Goal: Find specific page/section: Find specific page/section

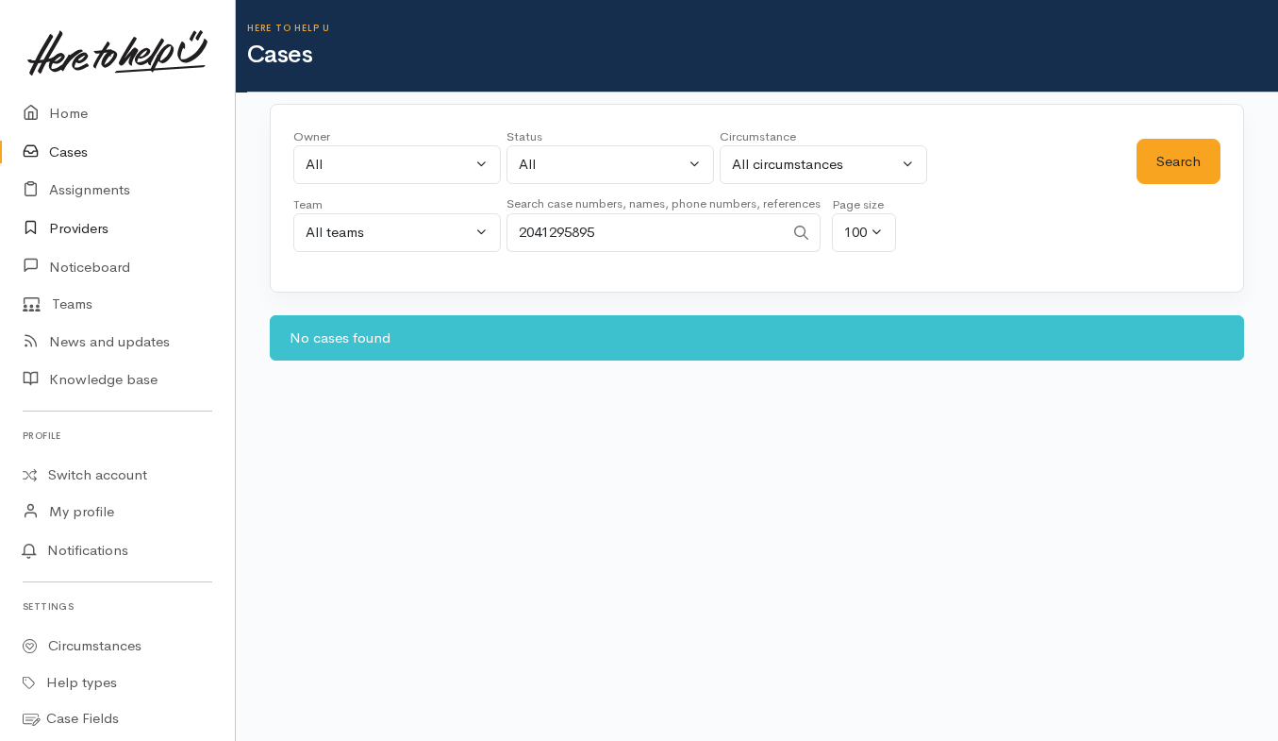
click at [89, 231] on link "Providers" at bounding box center [117, 228] width 235 height 39
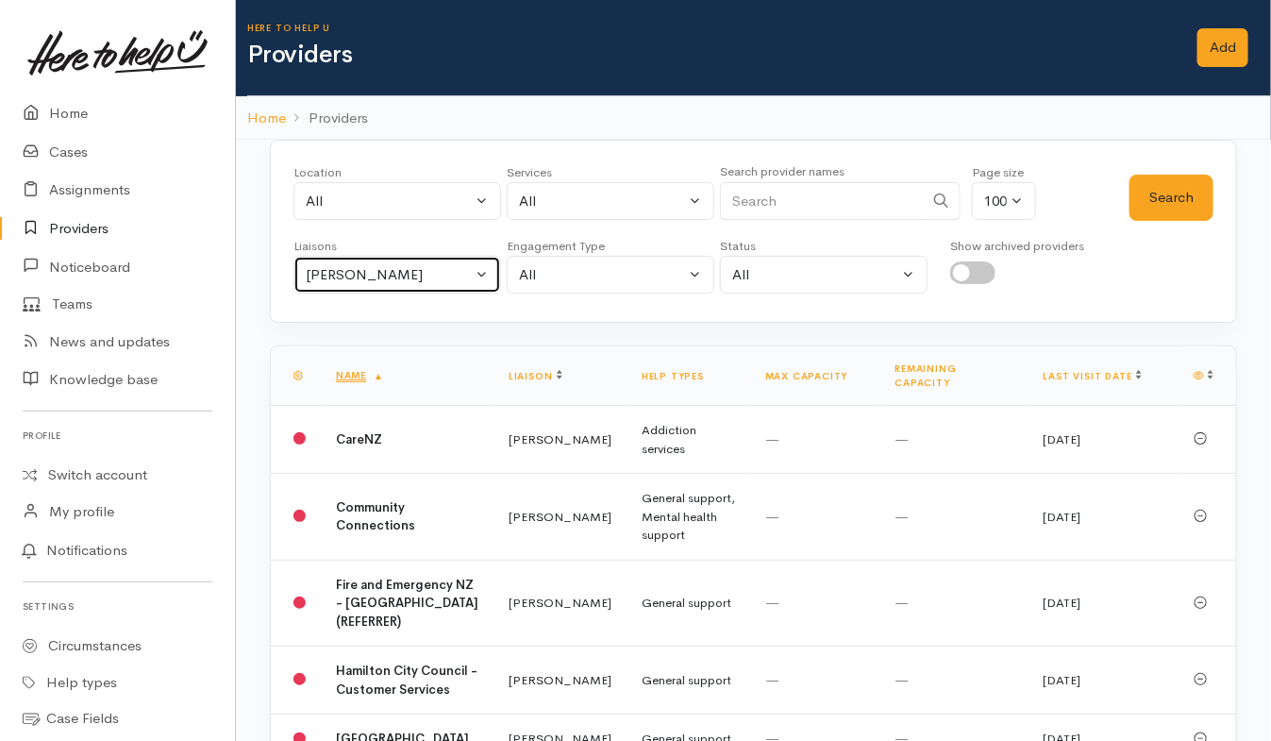
click at [450, 275] on div "[PERSON_NAME]" at bounding box center [389, 275] width 166 height 22
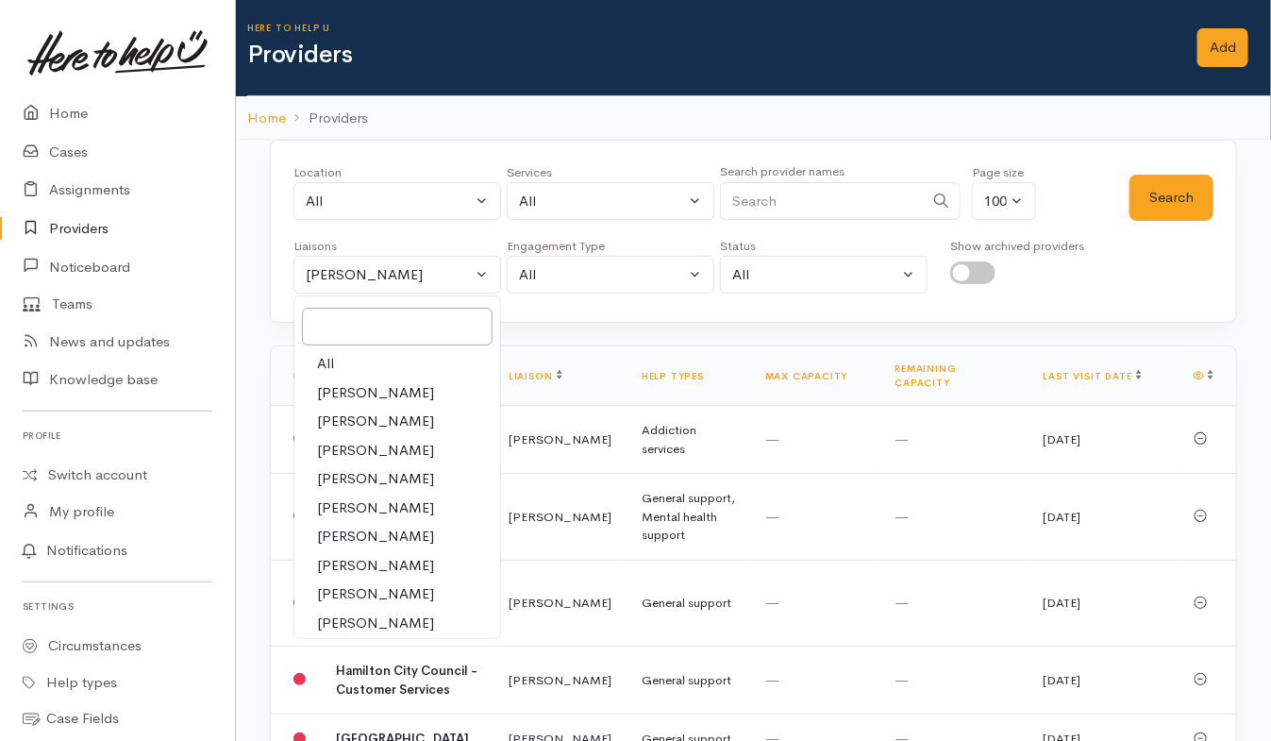
click at [317, 364] on span "All" at bounding box center [325, 364] width 17 height 22
select select "null"
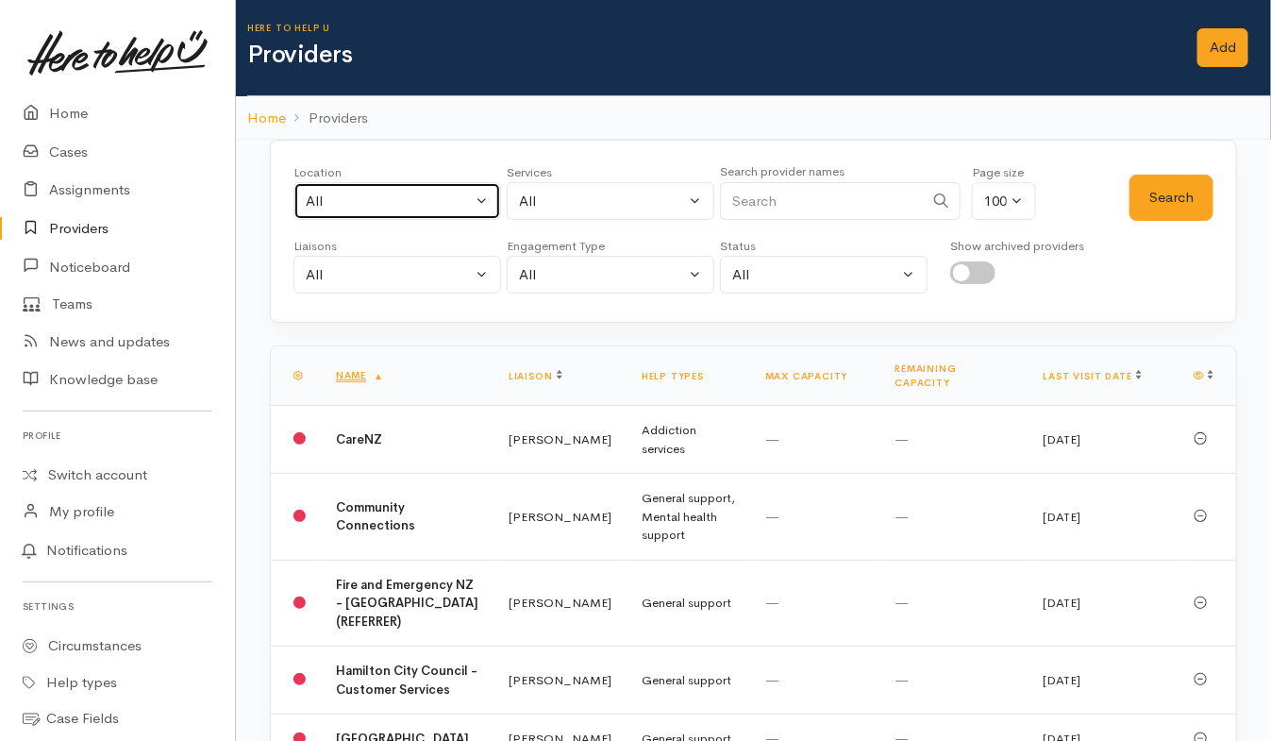
click at [461, 198] on div "All" at bounding box center [389, 202] width 166 height 22
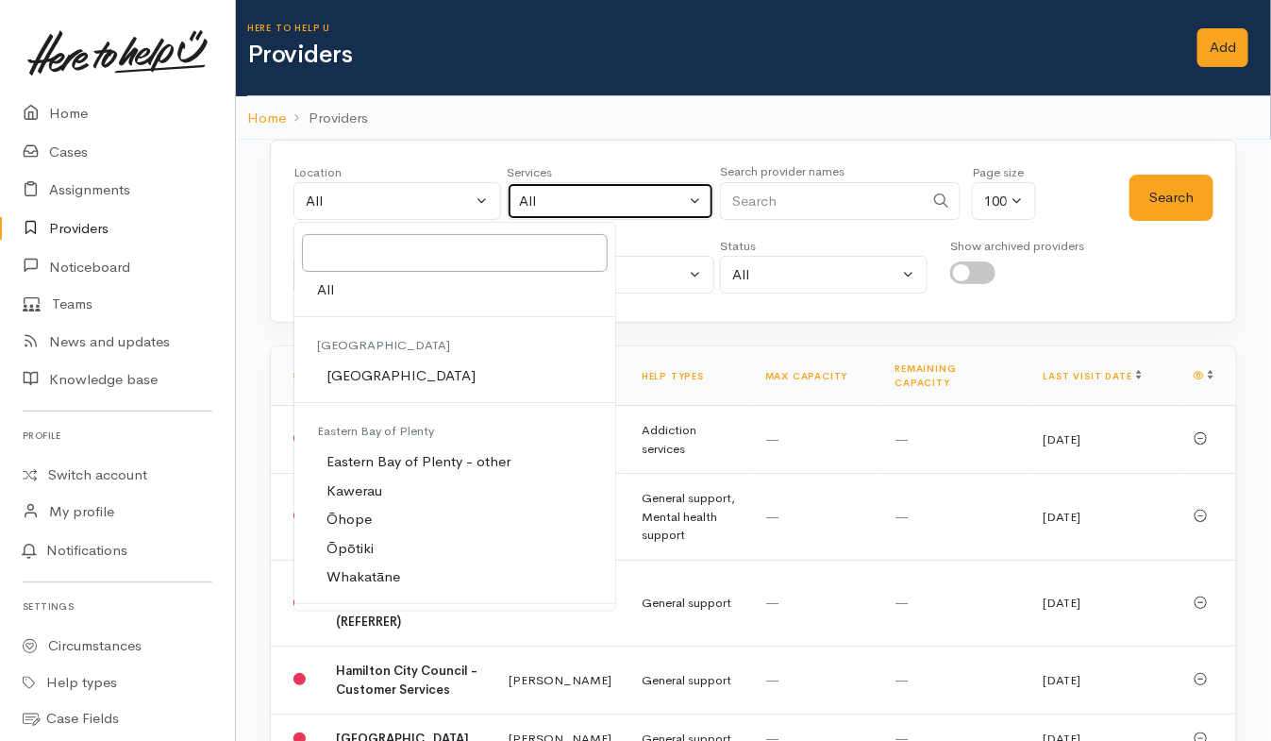
click at [599, 191] on div "All" at bounding box center [602, 202] width 166 height 22
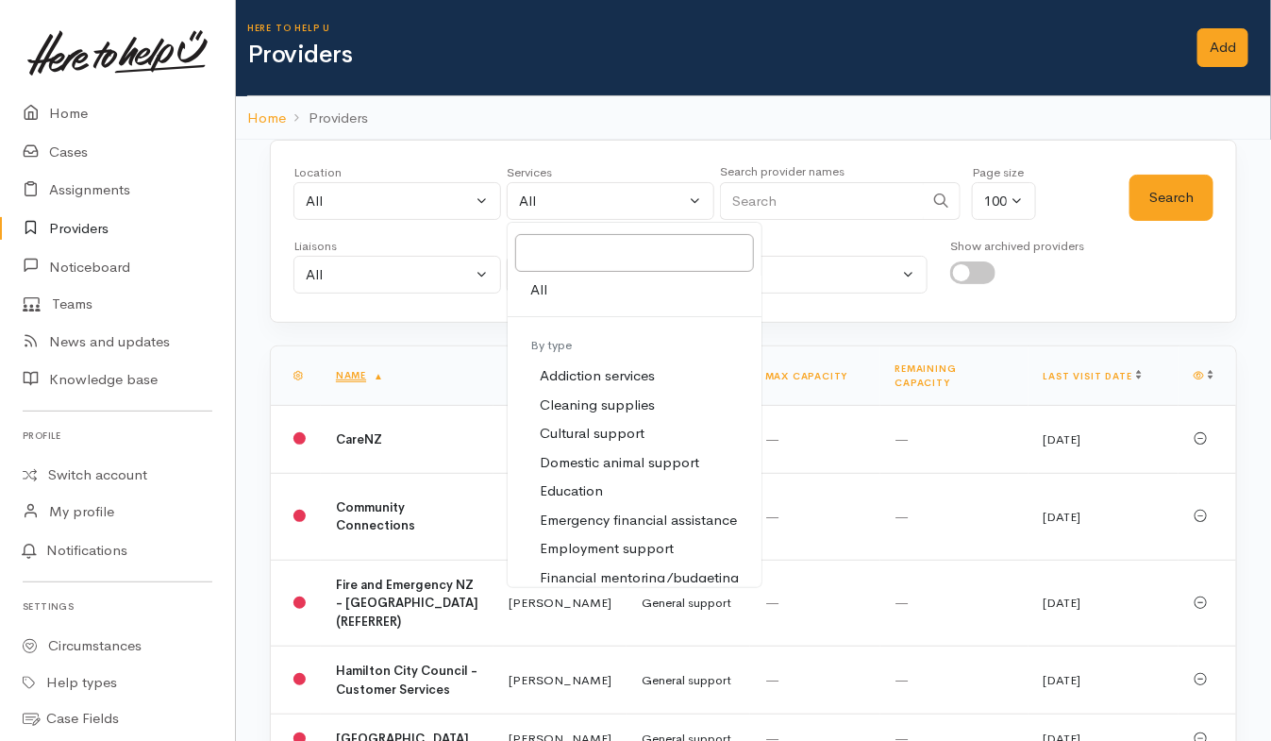
click at [601, 544] on span "Employment support" at bounding box center [607, 549] width 134 height 22
select select "10"
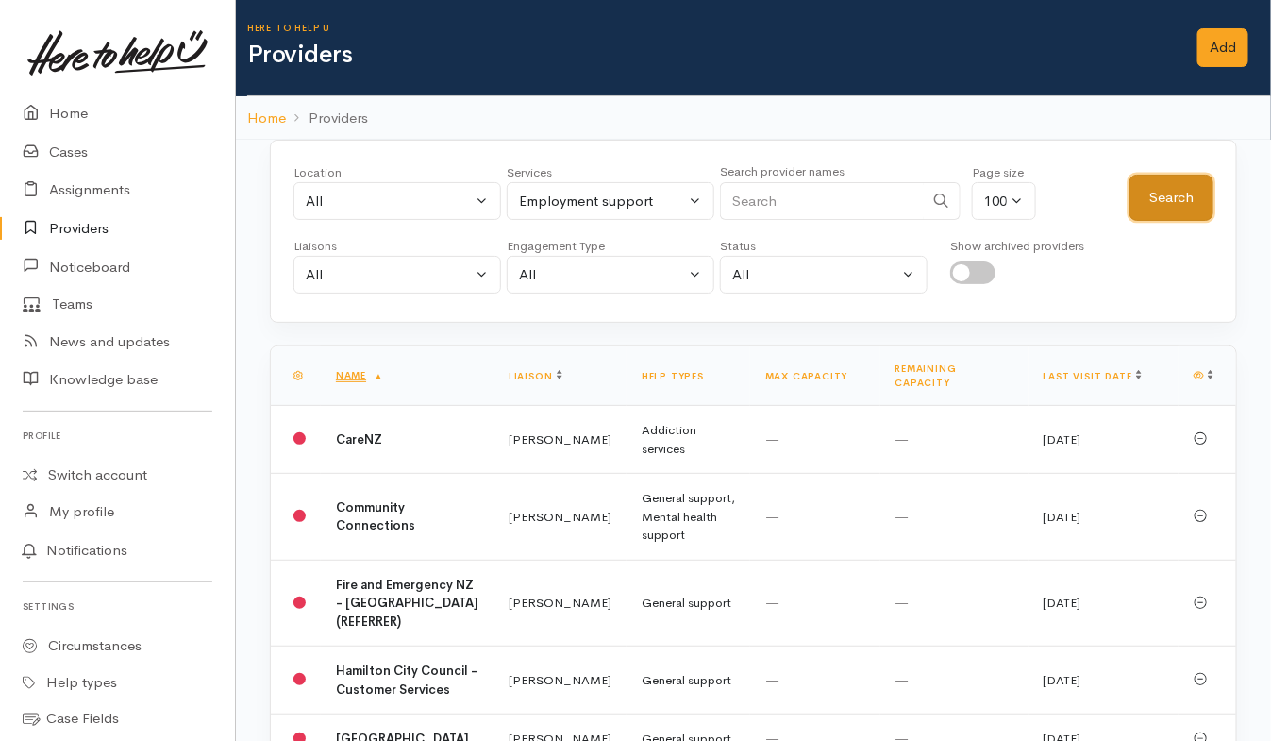
click at [1184, 200] on button "Search" at bounding box center [1171, 198] width 84 height 46
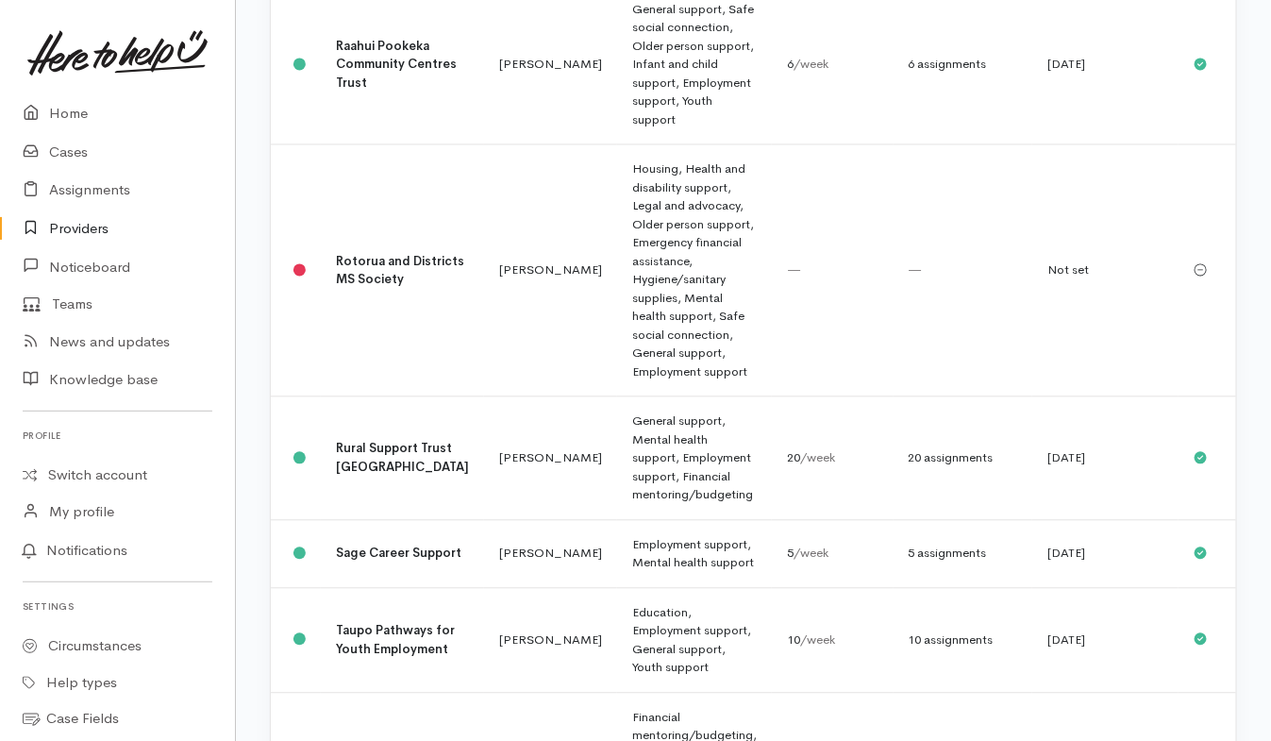
scroll to position [4442, 0]
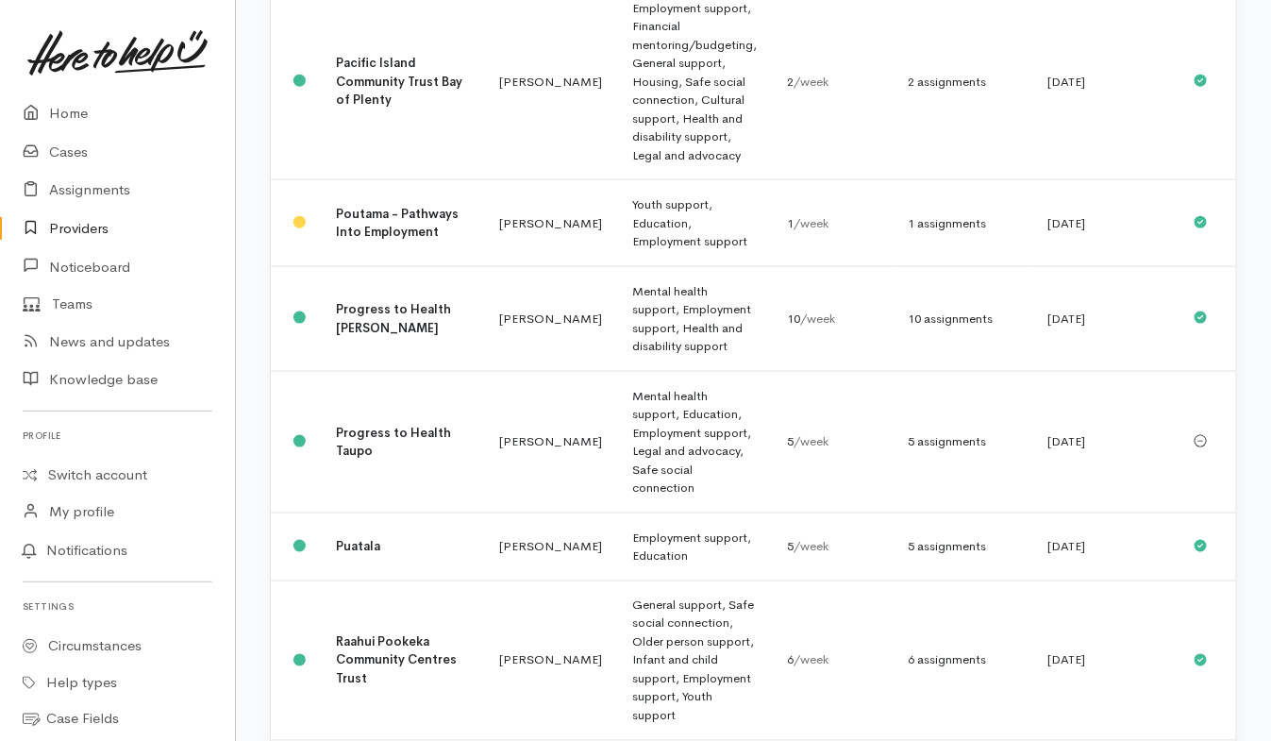
scroll to position [3245, 0]
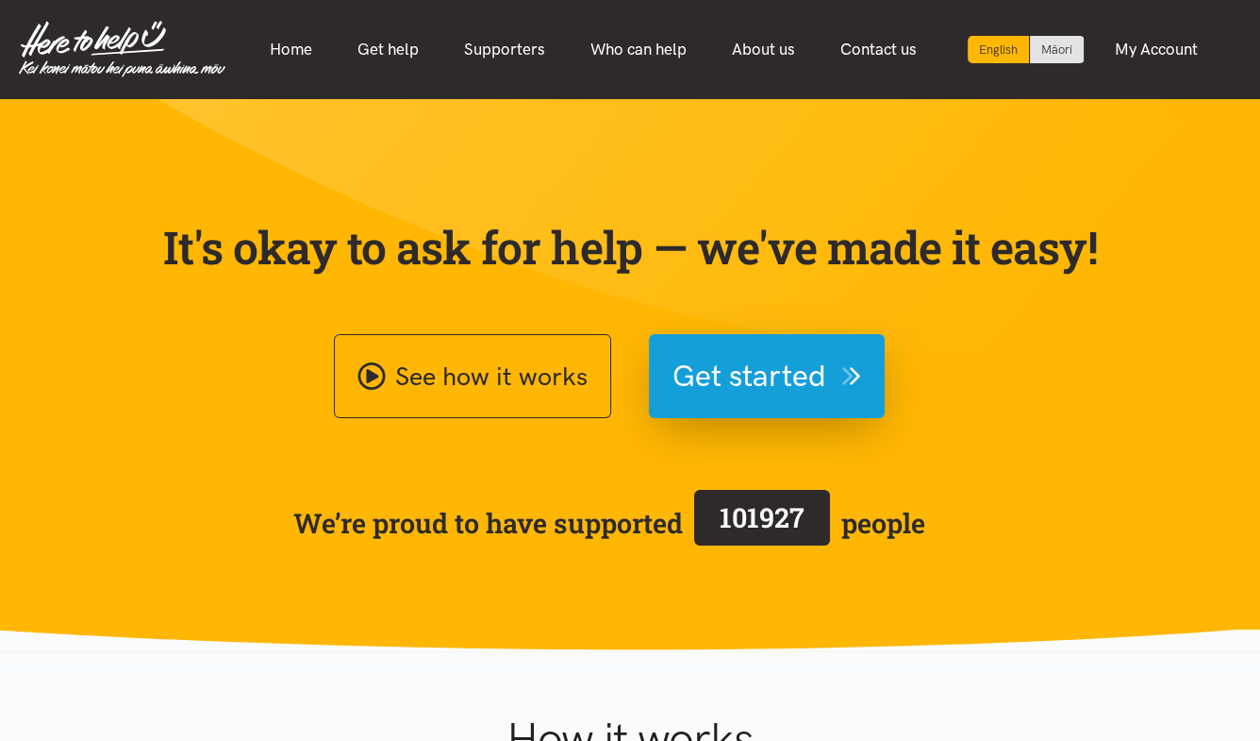
click at [775, 398] on span "Get started" at bounding box center [750, 376] width 154 height 48
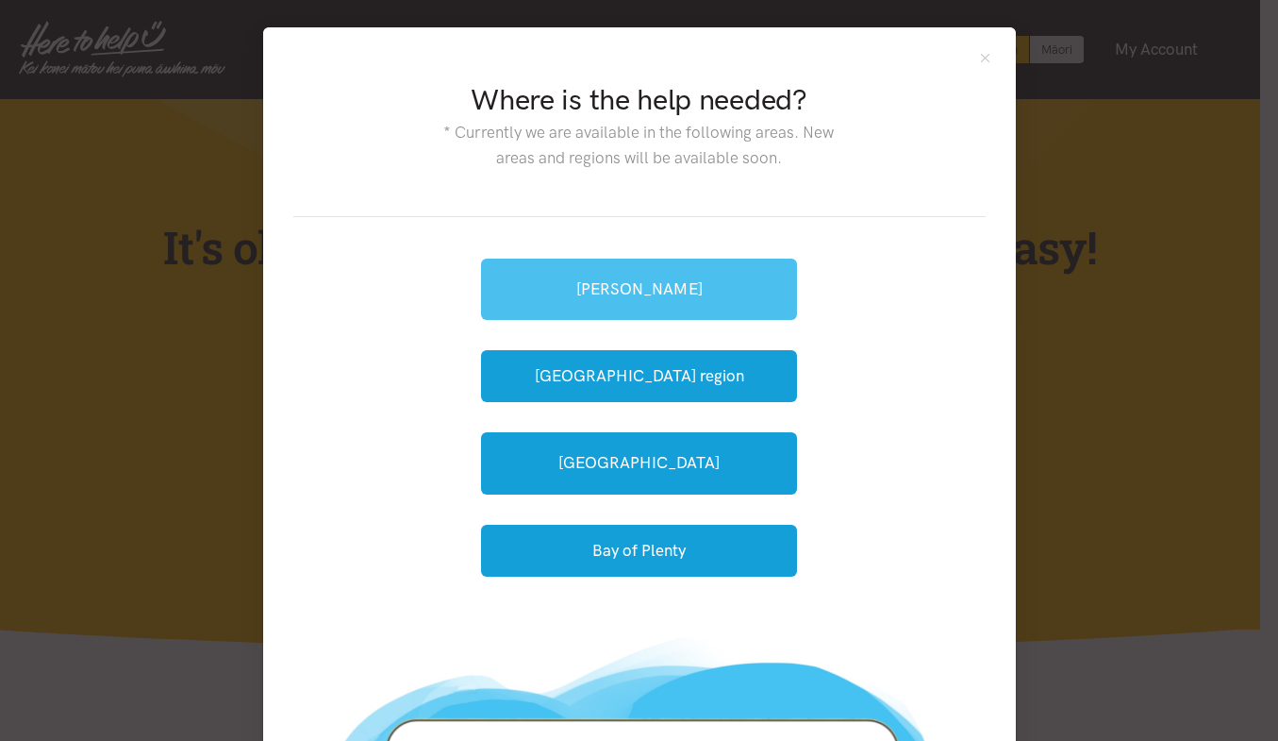
click at [721, 314] on link "[PERSON_NAME]" at bounding box center [639, 289] width 316 height 61
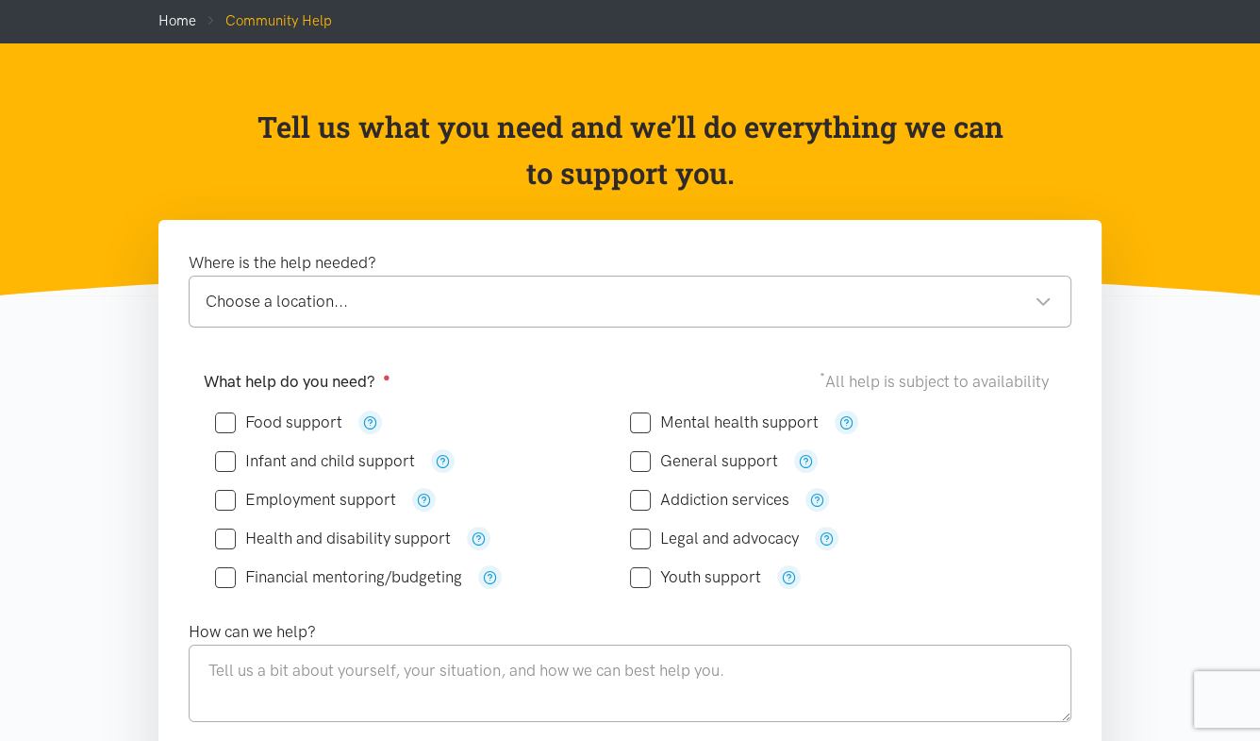
scroll to position [143, 0]
